Goal: Information Seeking & Learning: Learn about a topic

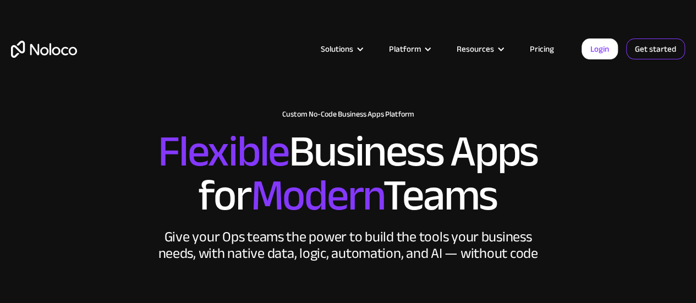
click at [635, 51] on link "Get started" at bounding box center [655, 48] width 59 height 21
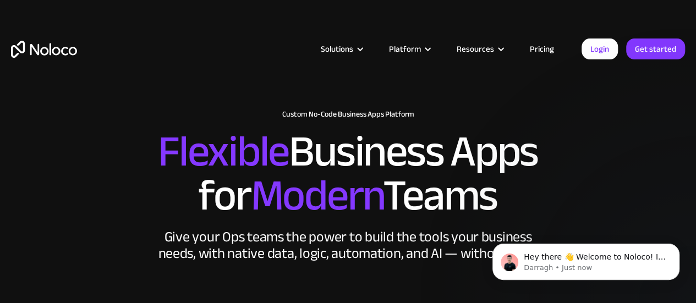
click at [279, 51] on article "Solutions Use Cases Business Types Project Management Keep track of customers, …" at bounding box center [329, 49] width 504 height 14
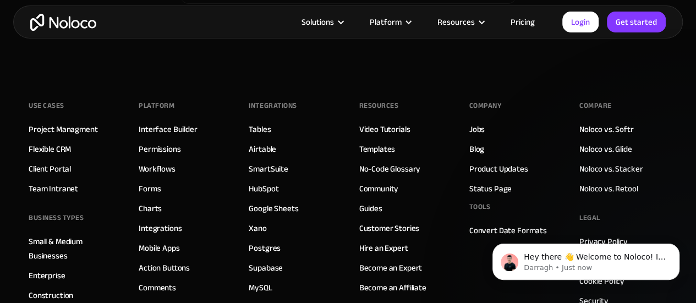
scroll to position [6045, 0]
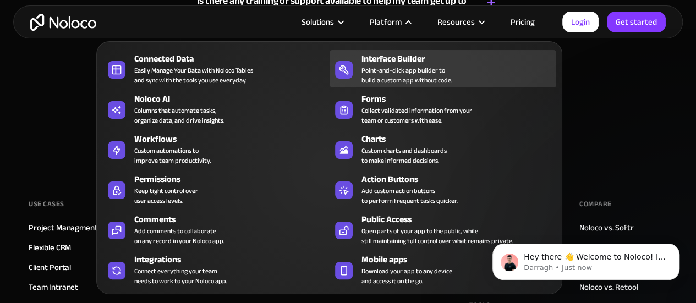
click at [372, 80] on div "Point-and-click app builder to build a custom app without code." at bounding box center [406, 75] width 91 height 20
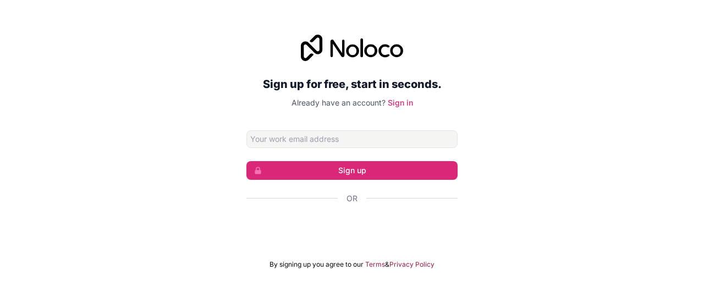
click at [561, 144] on div "Sign up for free, start in seconds. Already have an account? Sign in Sign up Or…" at bounding box center [352, 151] width 704 height 265
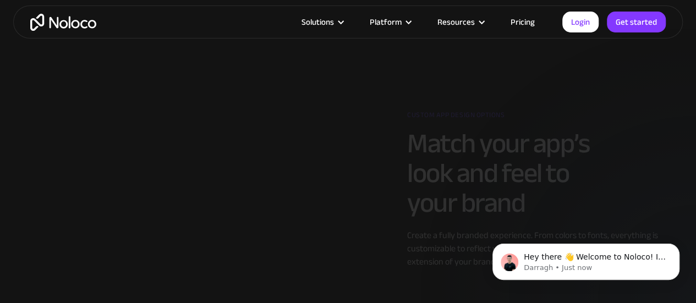
scroll to position [1060, 0]
